Goal: Task Accomplishment & Management: Use online tool/utility

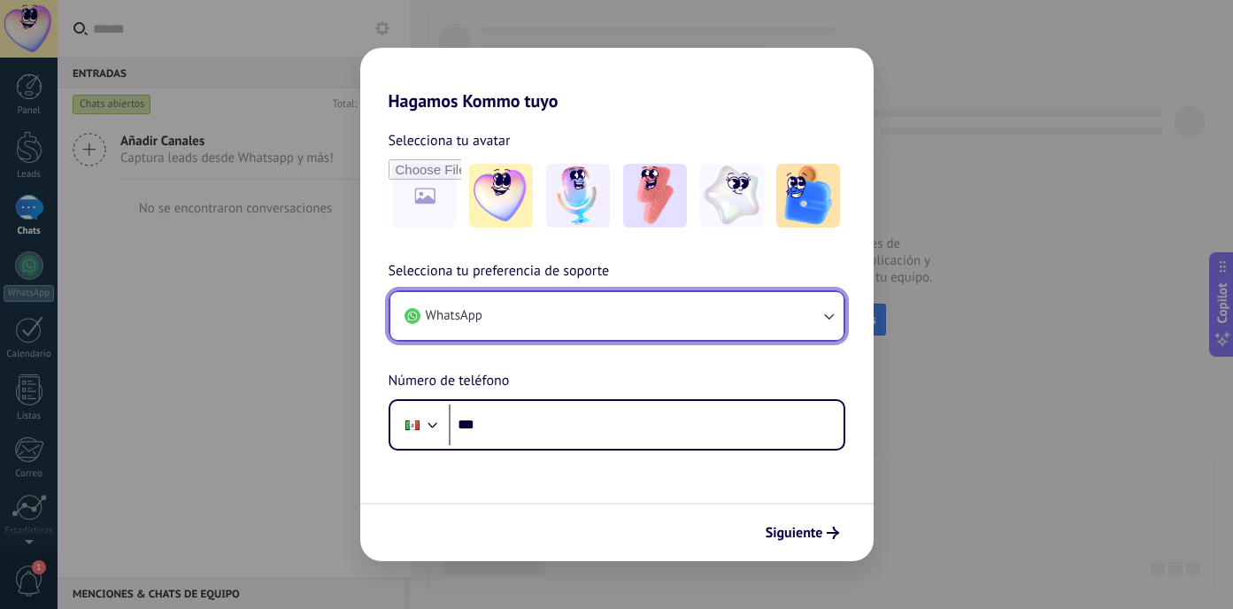
click at [552, 308] on button "WhatsApp" at bounding box center [616, 316] width 453 height 48
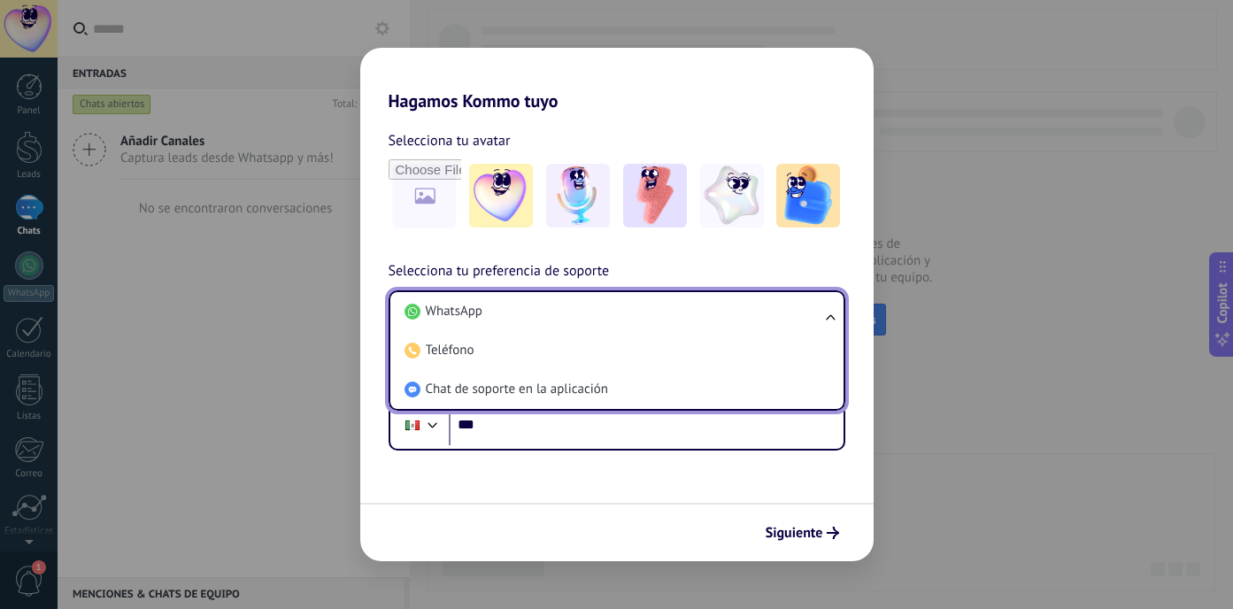
click at [552, 308] on li "WhatsApp" at bounding box center [614, 311] width 432 height 39
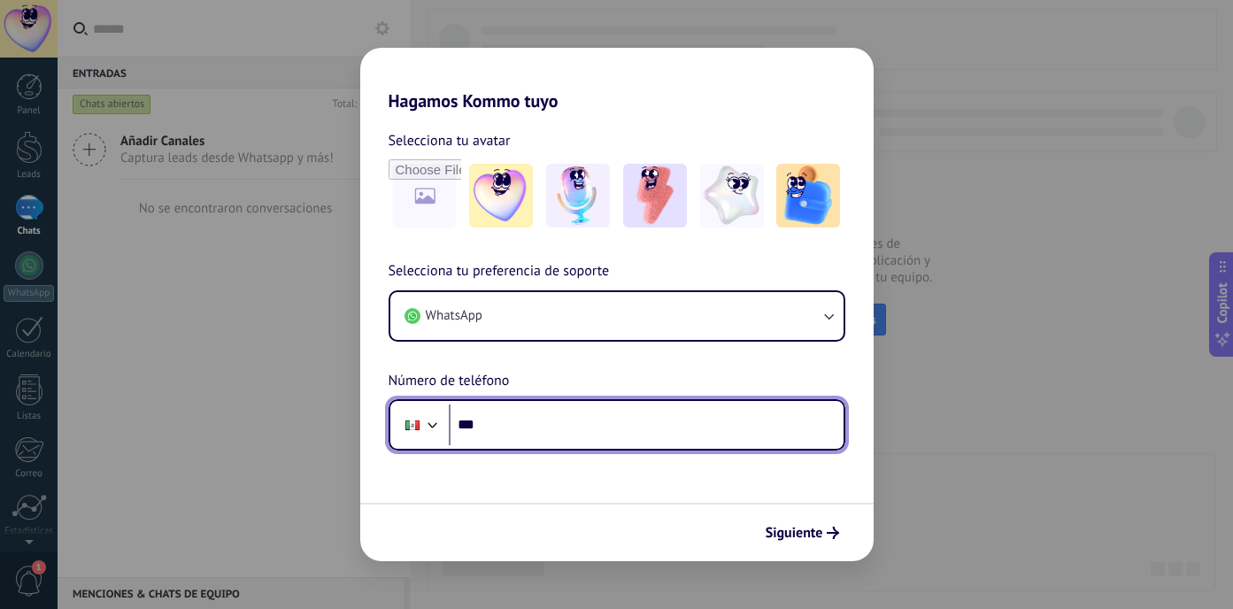
click at [506, 419] on input "***" at bounding box center [646, 425] width 395 height 41
type input "**********"
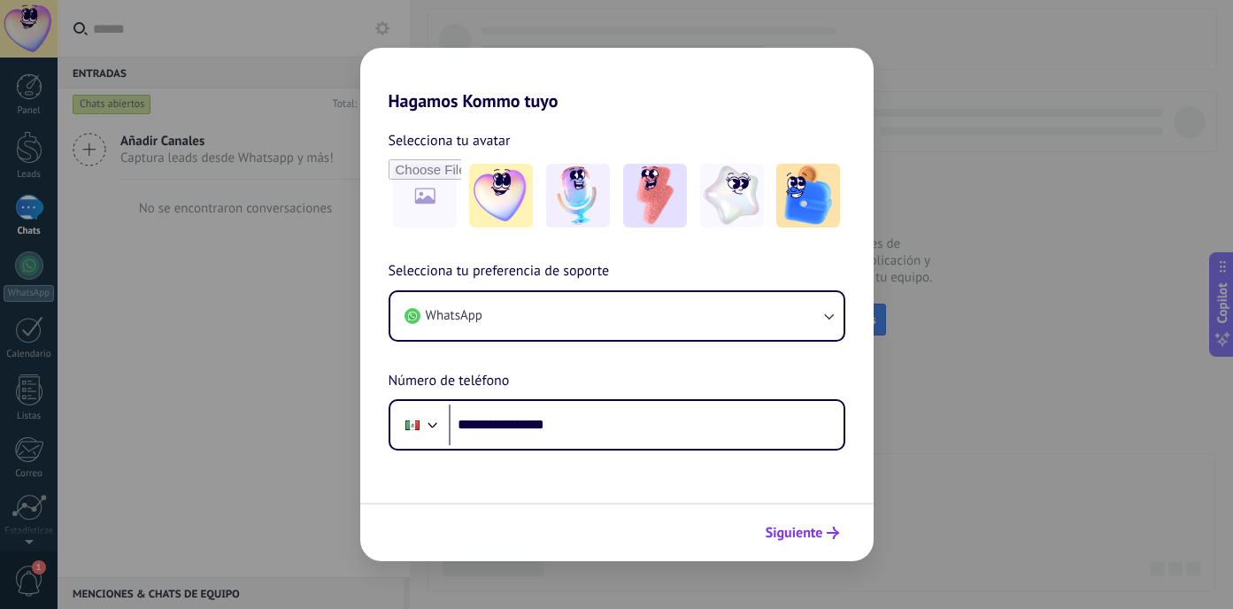
click at [803, 535] on span "Siguiente" at bounding box center [795, 533] width 58 height 12
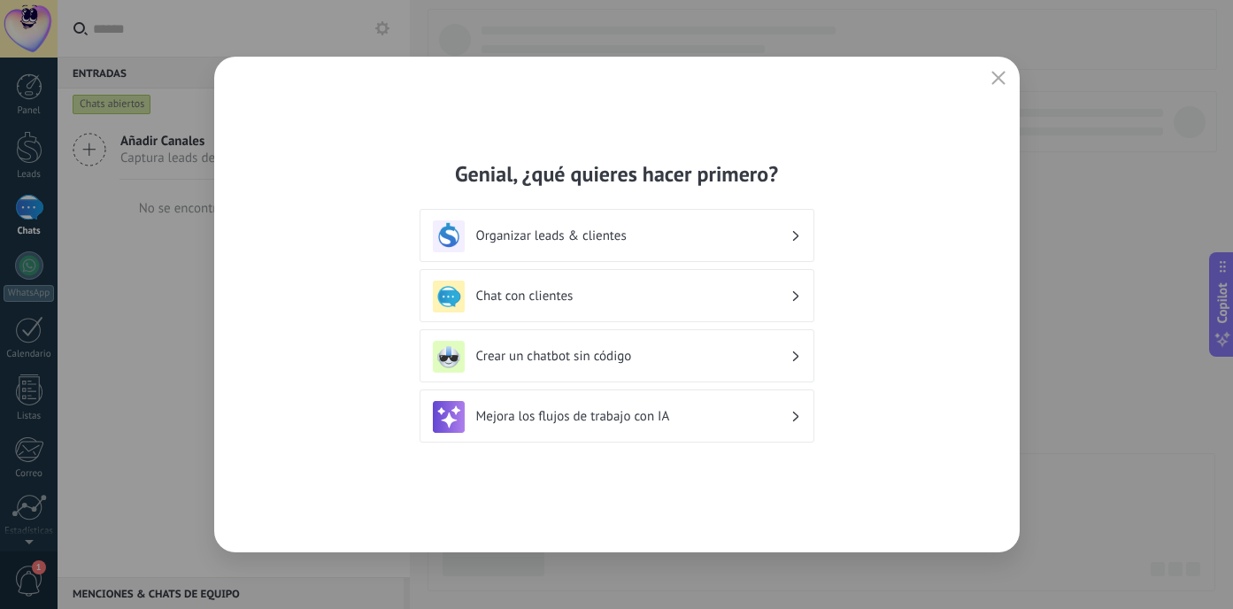
click at [764, 229] on h3 "Organizar leads & clientes" at bounding box center [633, 236] width 314 height 17
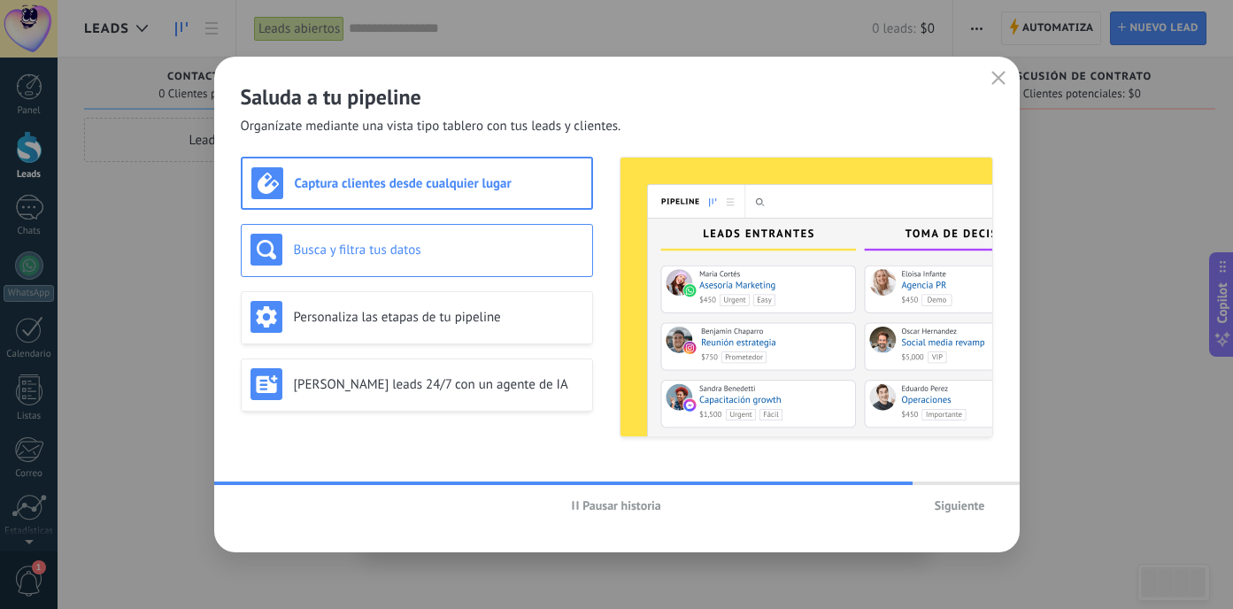
click at [533, 252] on h3 "Busca y filtra tus datos" at bounding box center [439, 250] width 290 height 17
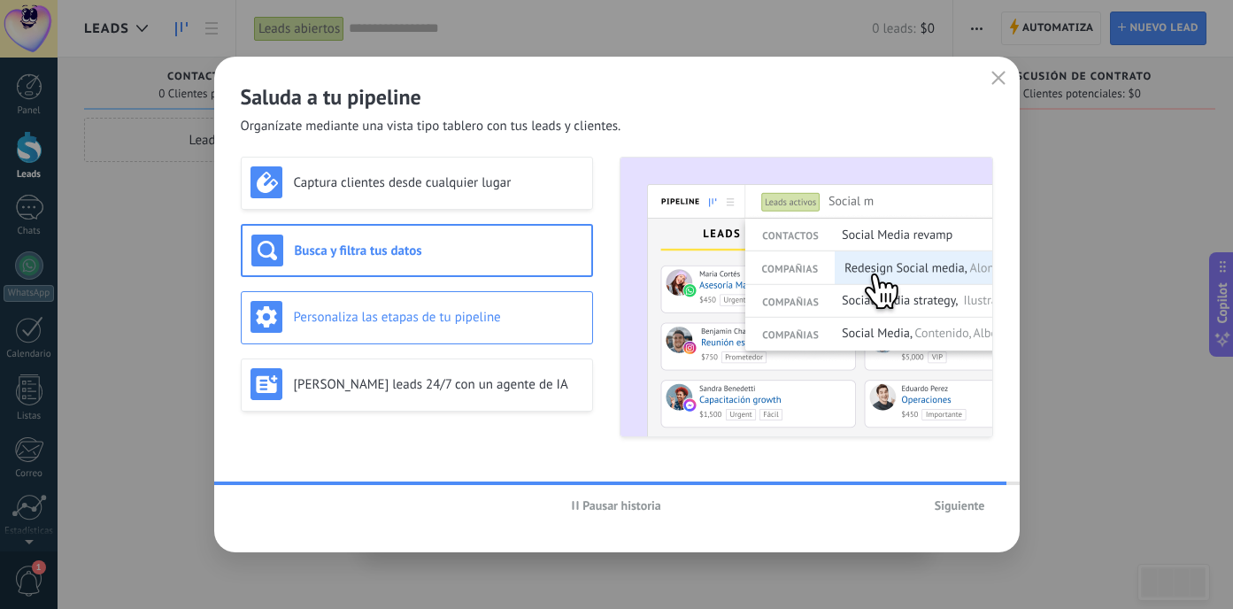
click at [450, 326] on div "Personaliza las etapas de tu pipeline" at bounding box center [417, 317] width 333 height 32
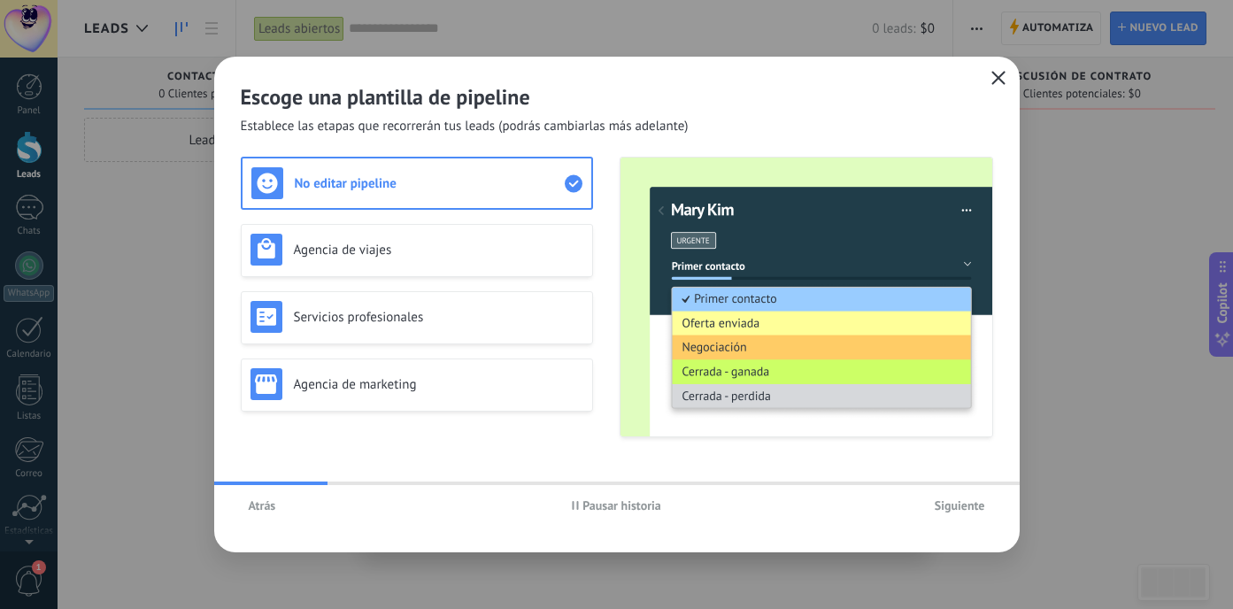
click at [1000, 79] on icon "button" at bounding box center [999, 78] width 14 height 14
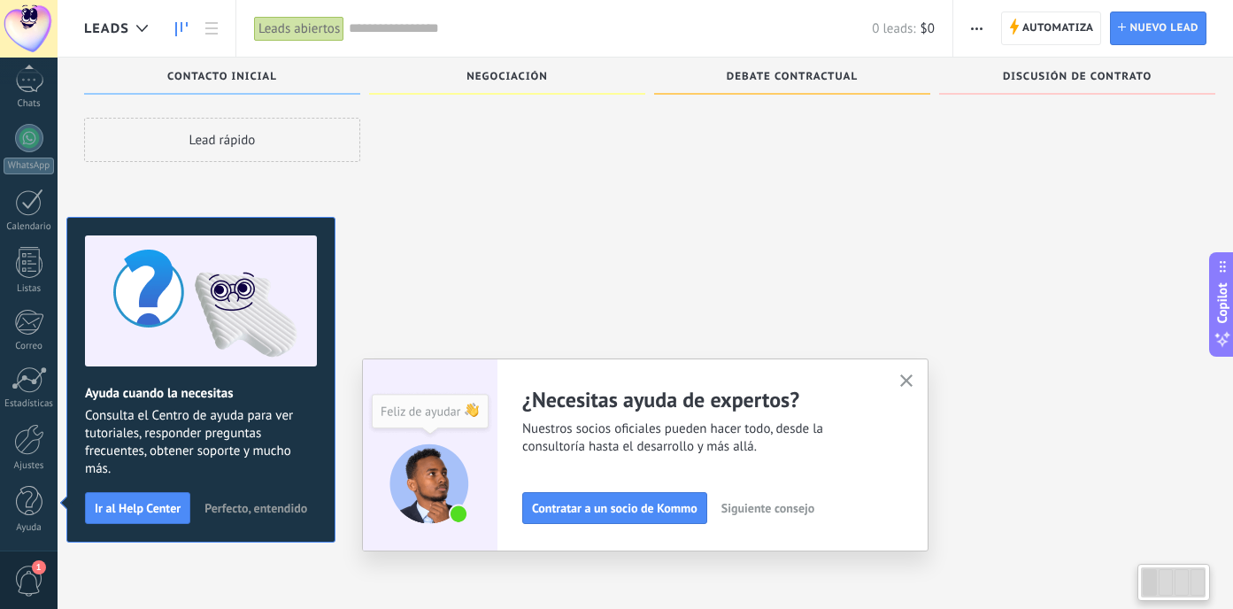
scroll to position [40, 0]
click at [911, 379] on icon "button" at bounding box center [906, 381] width 13 height 13
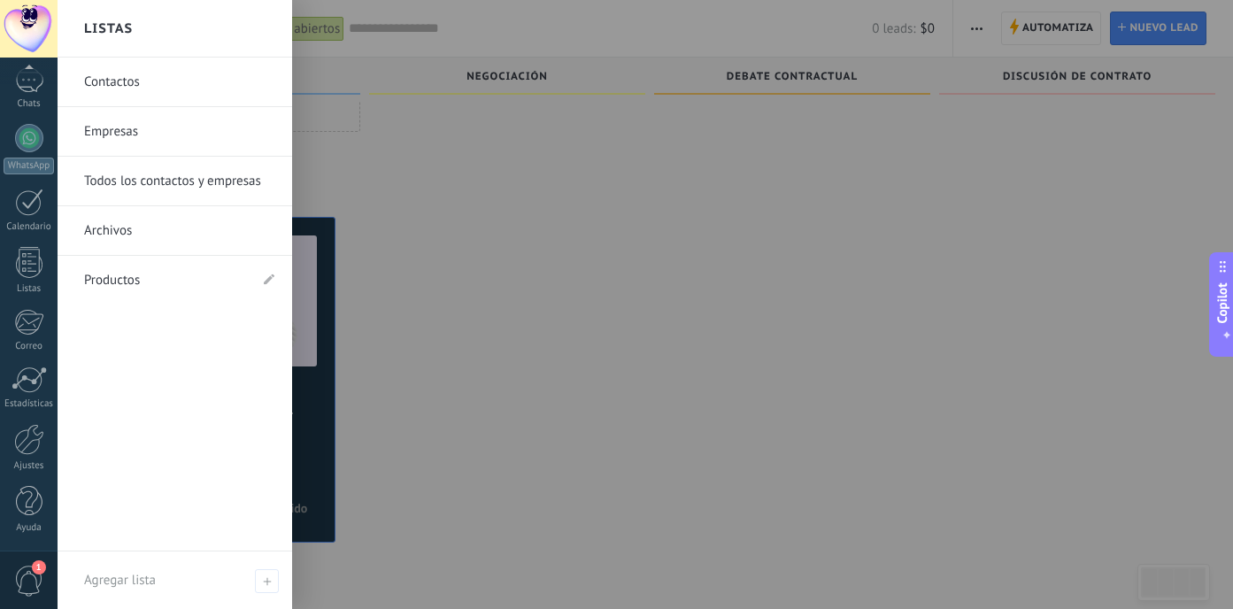
click at [154, 176] on link "Todos los contactos y empresas" at bounding box center [179, 182] width 190 height 50
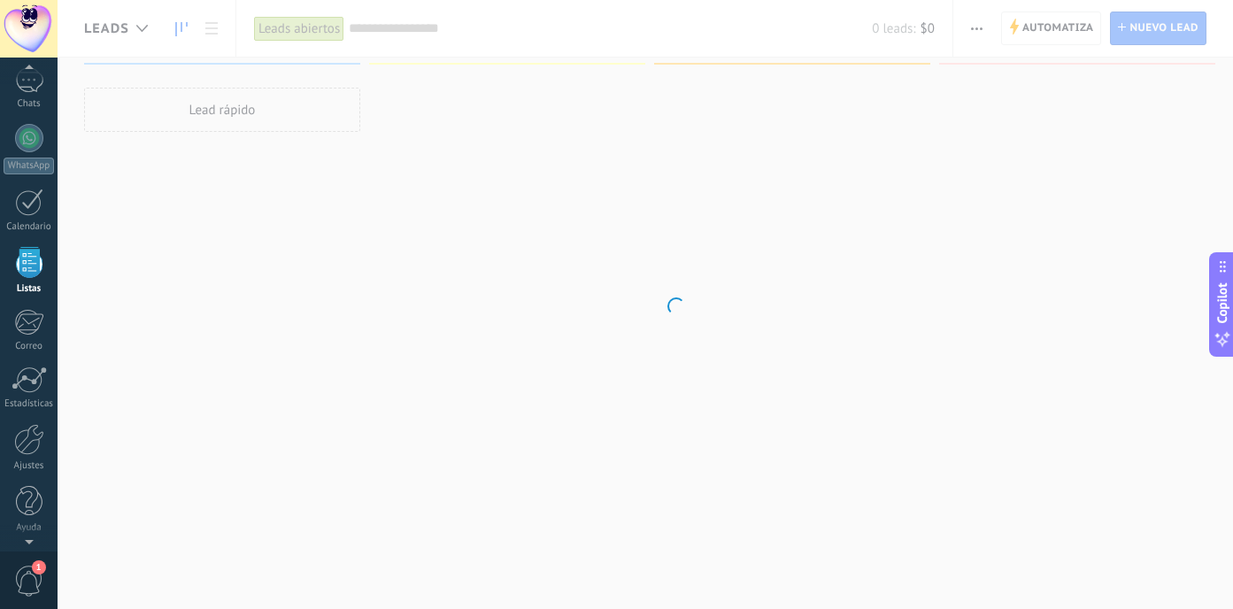
scroll to position [110, 0]
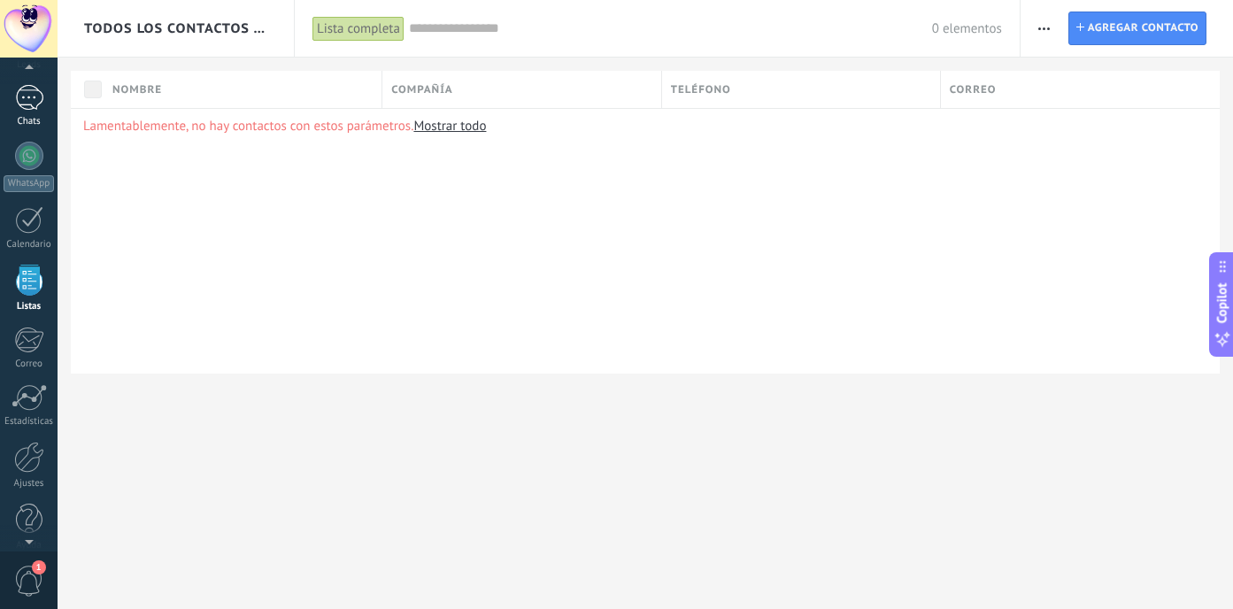
click at [35, 108] on div at bounding box center [29, 98] width 28 height 26
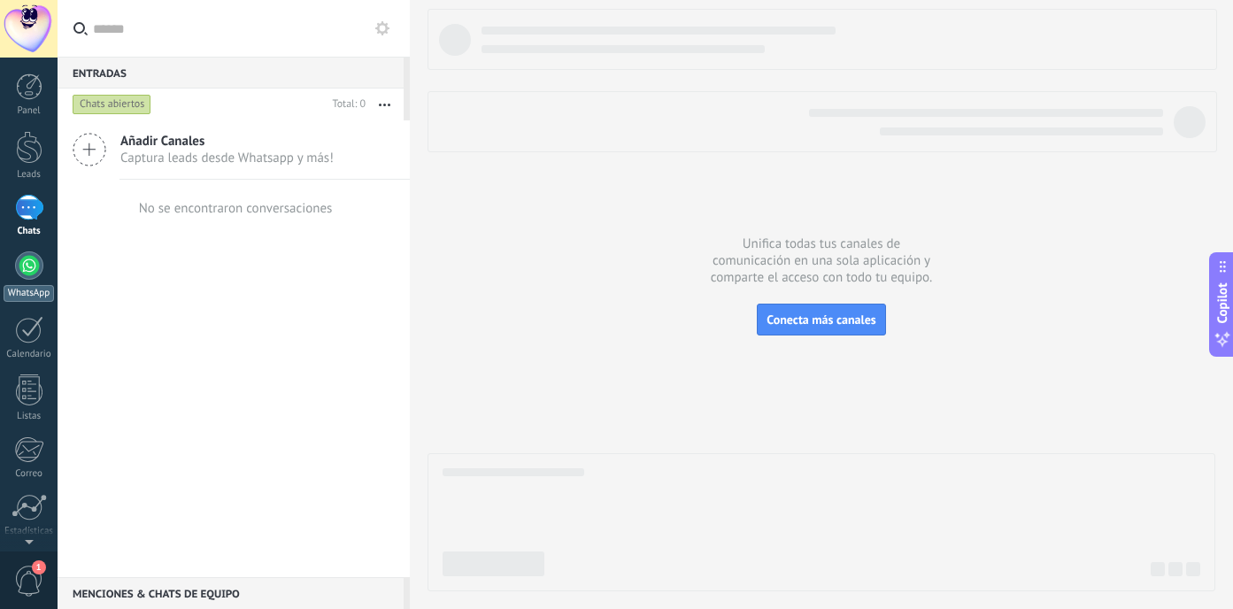
click at [32, 279] on link "WhatsApp" at bounding box center [29, 276] width 58 height 50
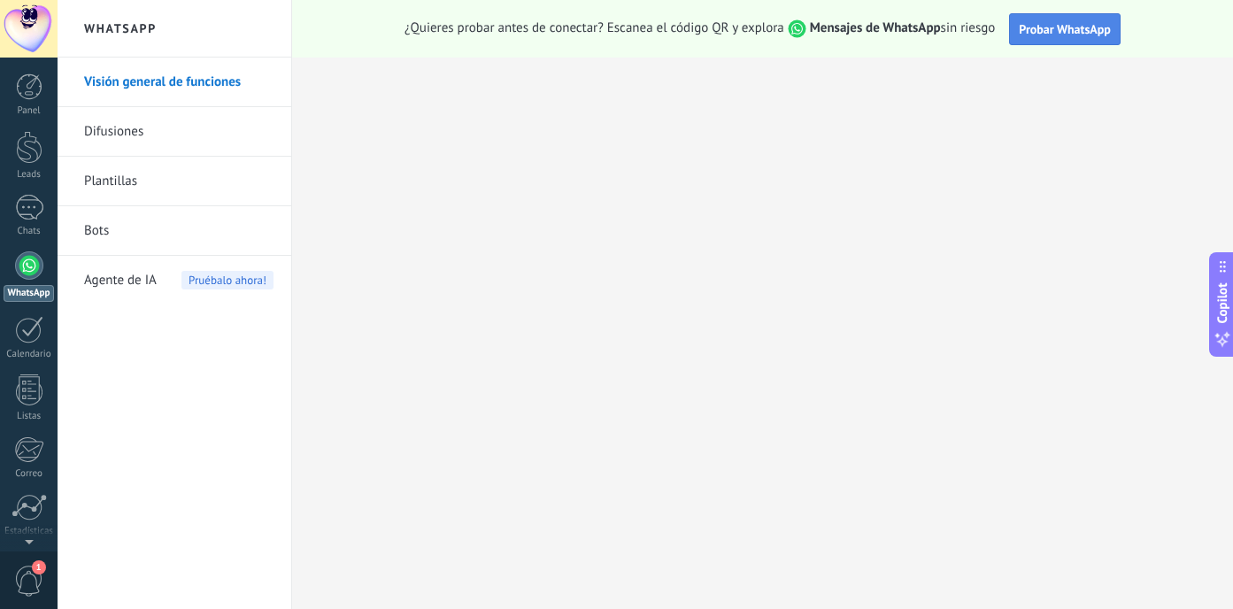
click at [1043, 27] on span "Probar WhatsApp" at bounding box center [1065, 29] width 92 height 16
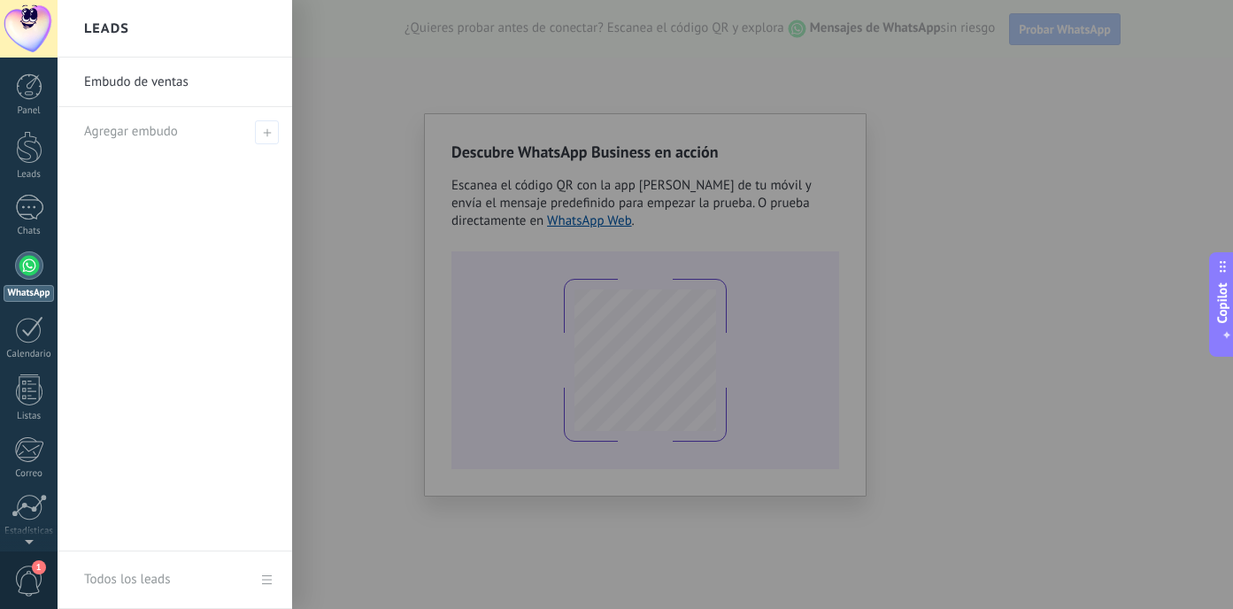
click at [826, 28] on div at bounding box center [674, 304] width 1233 height 609
